Goal: Task Accomplishment & Management: Use online tool/utility

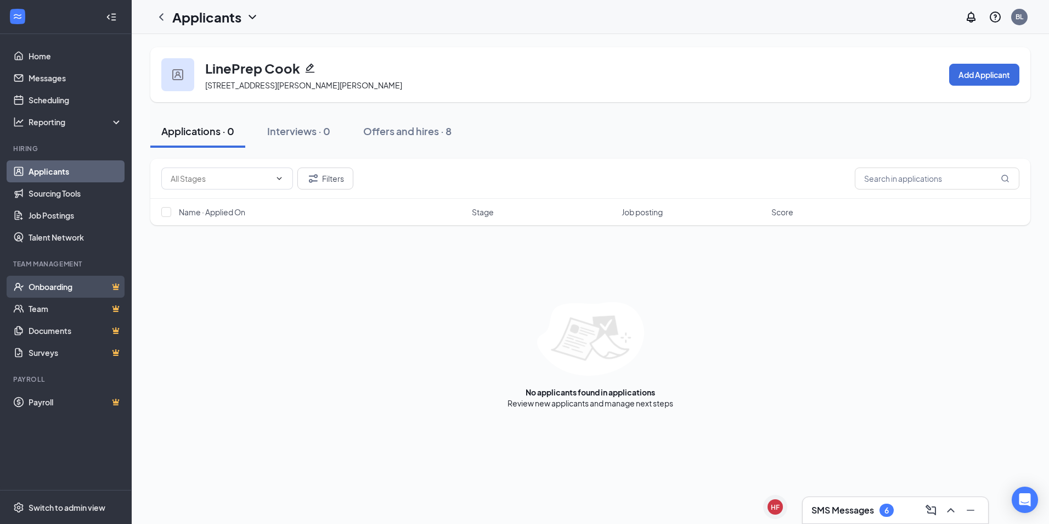
click at [83, 283] on link "Onboarding" at bounding box center [76, 286] width 94 height 22
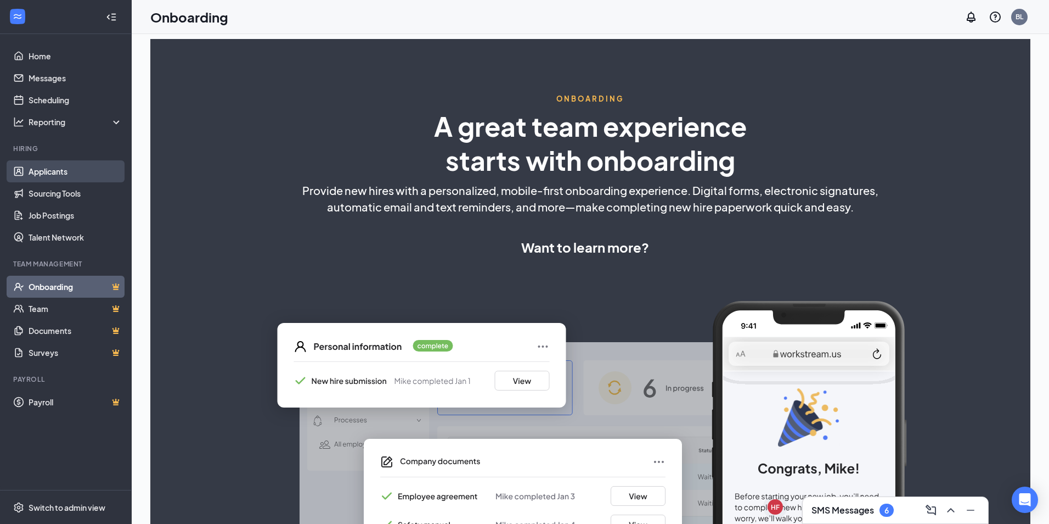
click at [102, 164] on link "Applicants" at bounding box center [76, 171] width 94 height 22
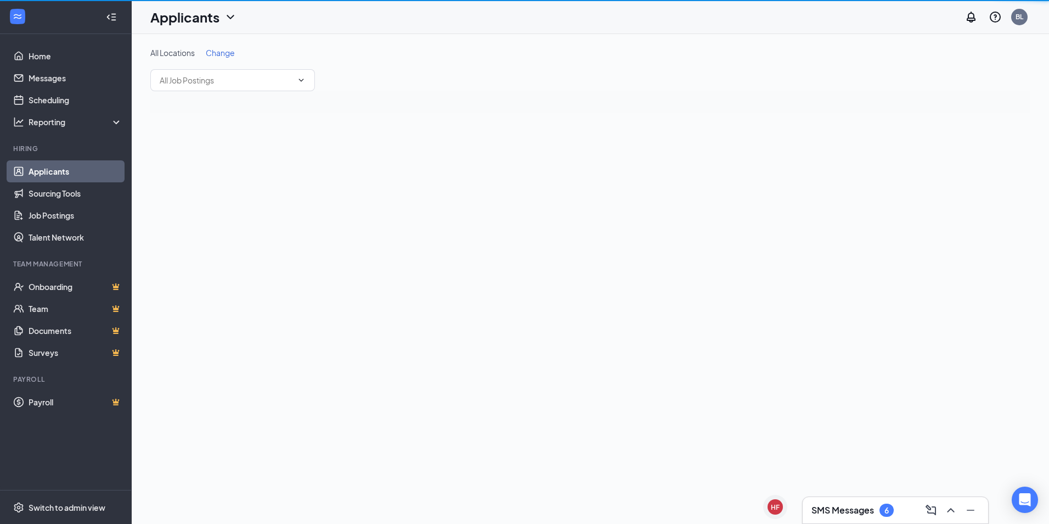
click at [59, 172] on link "Applicants" at bounding box center [76, 171] width 94 height 22
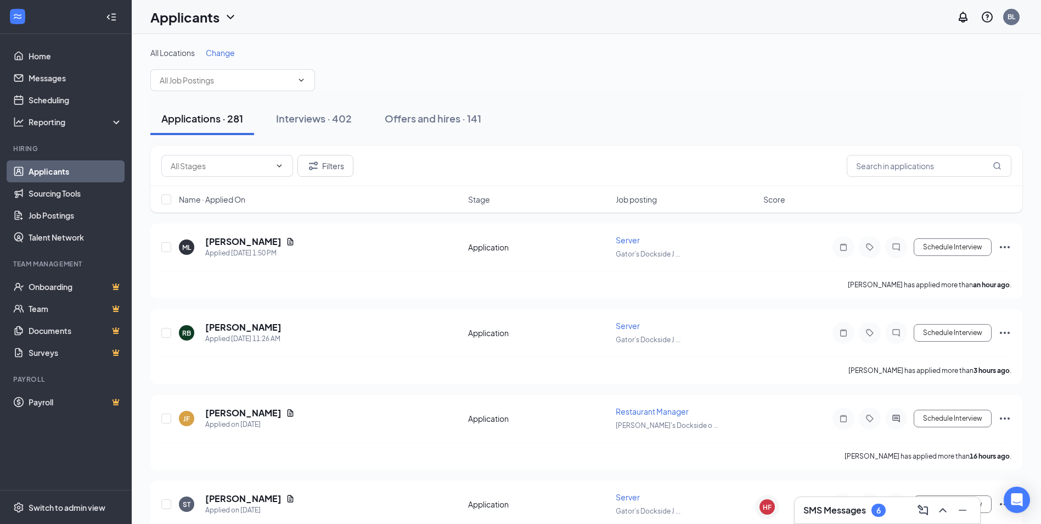
click at [870, 506] on div "SMS Messages 6" at bounding box center [844, 509] width 82 height 13
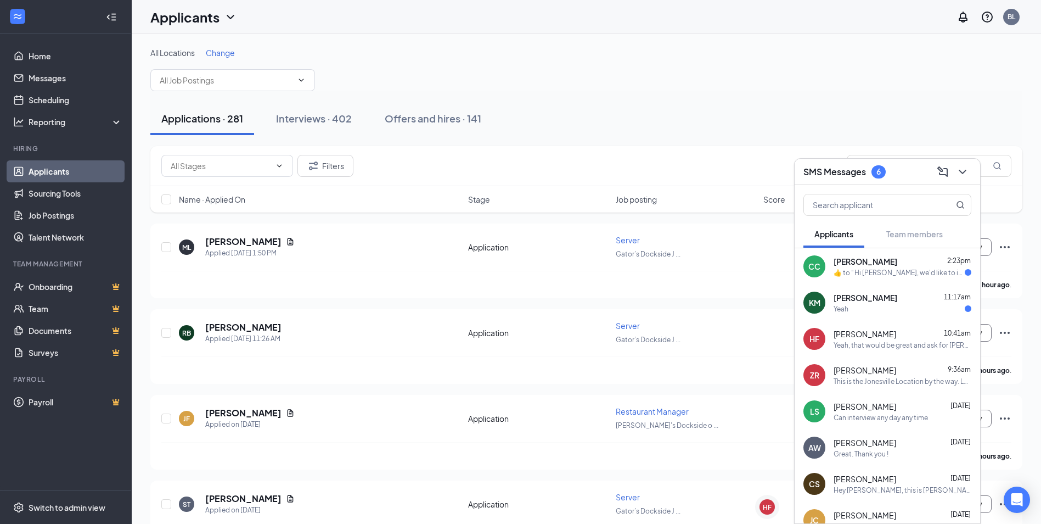
click at [895, 401] on span "[PERSON_NAME]" at bounding box center [865, 406] width 63 height 11
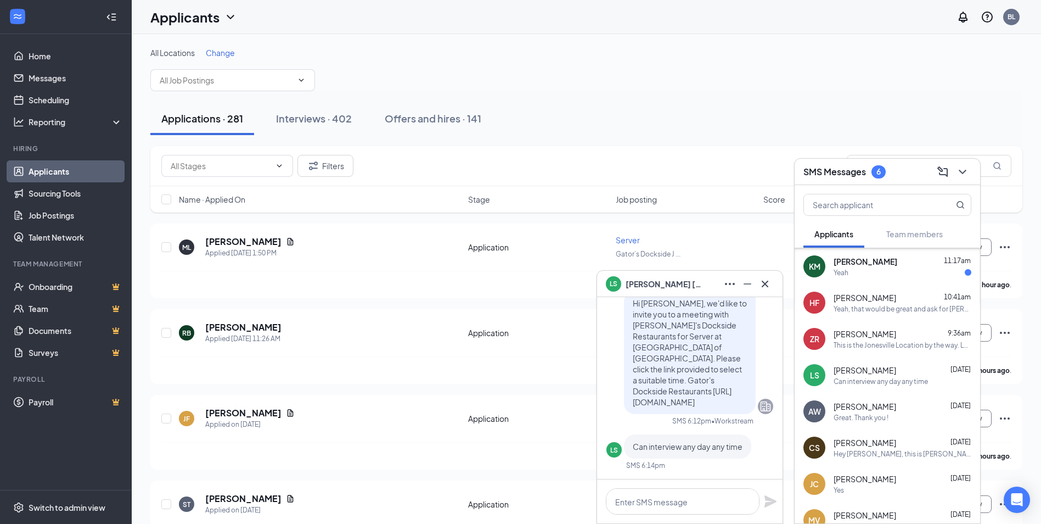
scroll to position [55, 0]
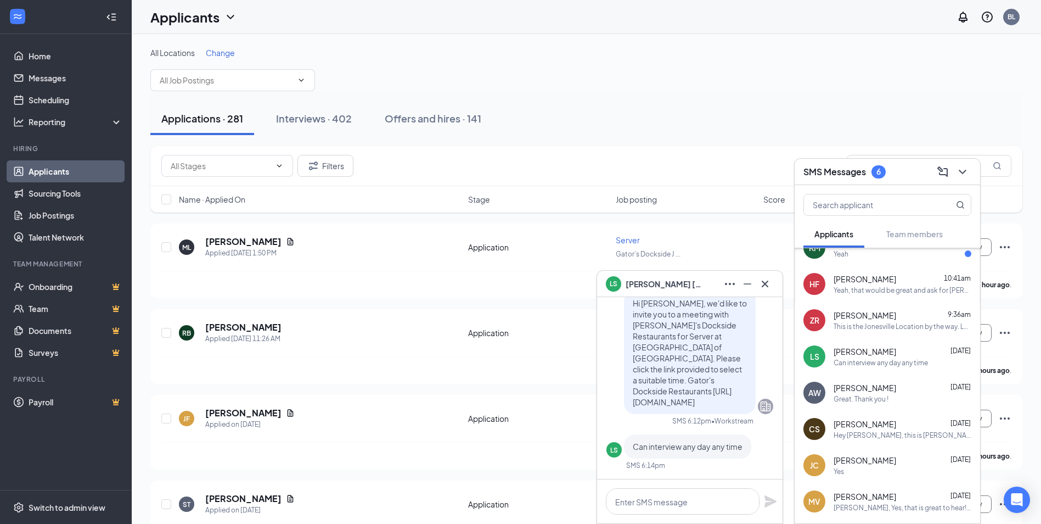
click at [887, 406] on div "AW [PERSON_NAME] [DATE] Great. Thank you !" at bounding box center [887, 392] width 185 height 36
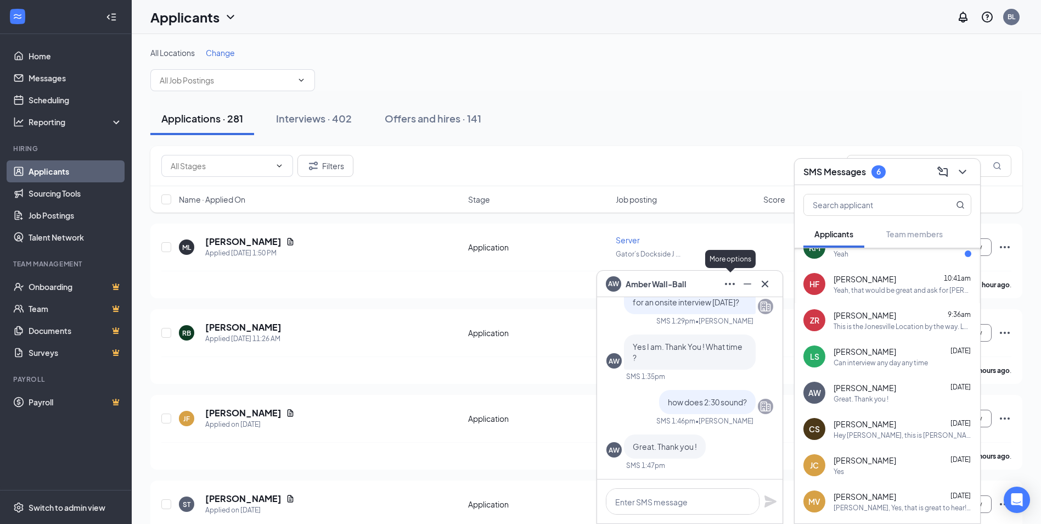
click at [728, 288] on icon "Ellipses" at bounding box center [729, 283] width 13 height 13
click at [689, 285] on div "AW [PERSON_NAME]" at bounding box center [690, 284] width 168 height 18
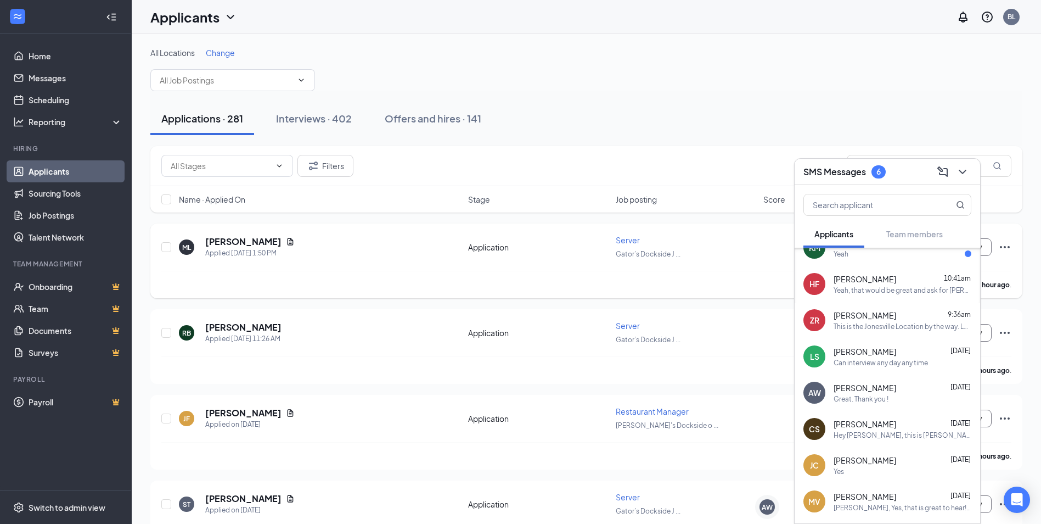
click at [640, 278] on div "[PERSON_NAME] has applied more than an hour ago ." at bounding box center [586, 284] width 850 height 27
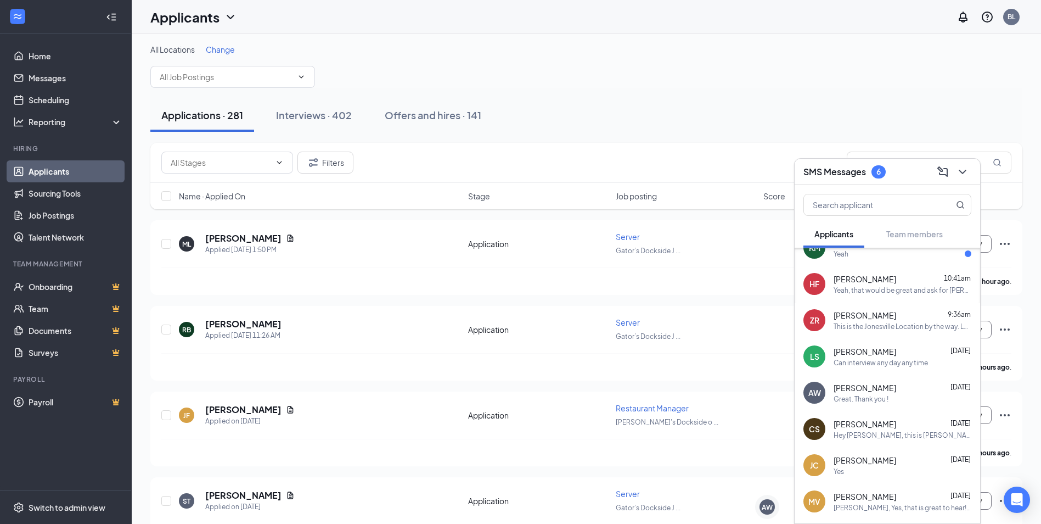
drag, startPoint x: 966, startPoint y: 119, endPoint x: 930, endPoint y: 138, distance: 41.2
click at [965, 119] on div "Applications · 281 Interviews · 402 Offers and hires · 141" at bounding box center [586, 115] width 872 height 33
click at [901, 168] on div "SMS Messages 6" at bounding box center [887, 171] width 168 height 17
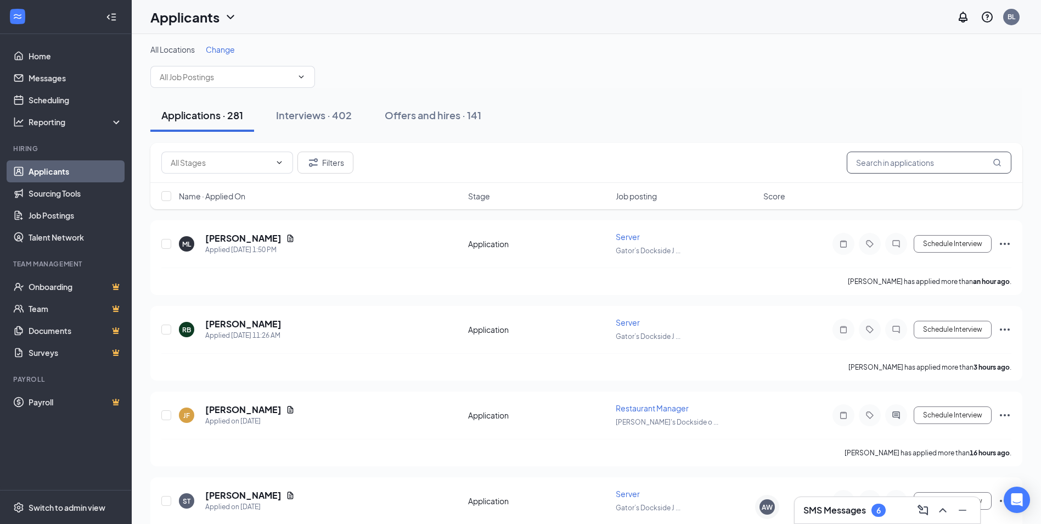
scroll to position [0, 0]
click at [935, 167] on input "text" at bounding box center [929, 162] width 165 height 22
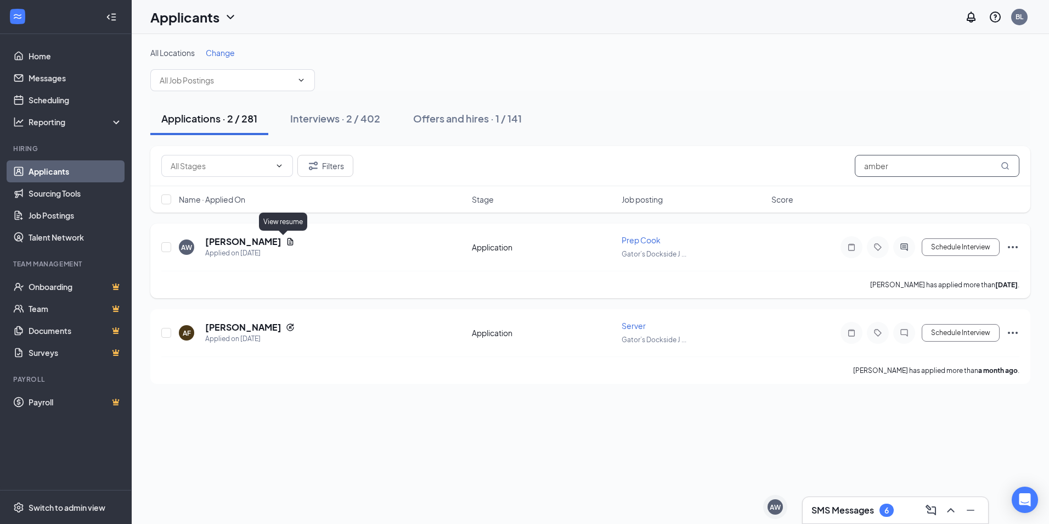
type input "amber"
click at [288, 239] on icon "Document" at bounding box center [291, 241] width 6 height 7
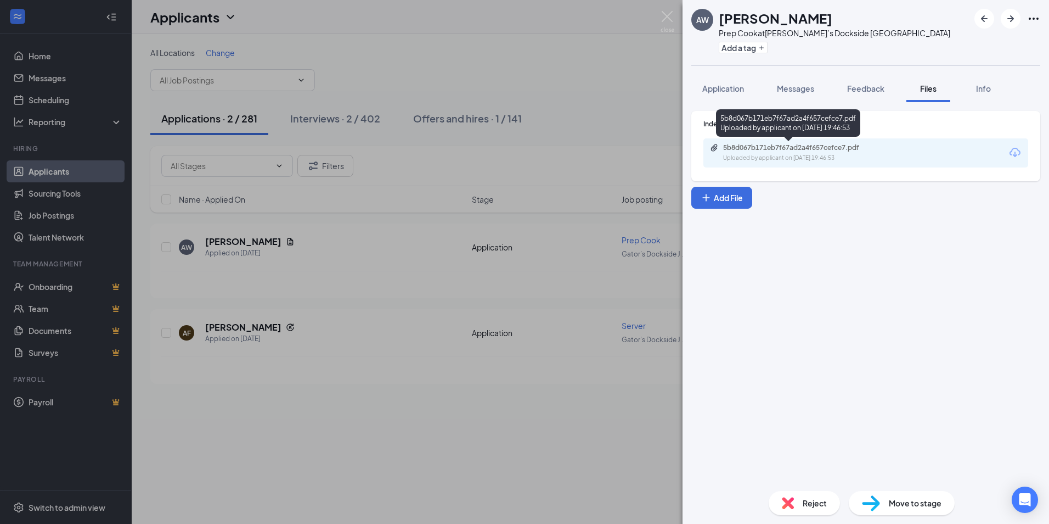
click at [829, 143] on div "5b8d067b171eb7f67ad2a4f657cefce7.pdf Uploaded by applicant on [DATE] 19:46:53" at bounding box center [866, 152] width 325 height 29
click at [812, 142] on div "5b8d067b171eb7f67ad2a4f657cefce7.pdf Uploaded by applicant on [DATE] 19:46:53" at bounding box center [866, 152] width 325 height 29
click at [807, 147] on div "5b8d067b171eb7f67ad2a4f657cefce7.pdf" at bounding box center [800, 147] width 154 height 9
